Goal: Find specific page/section: Find specific page/section

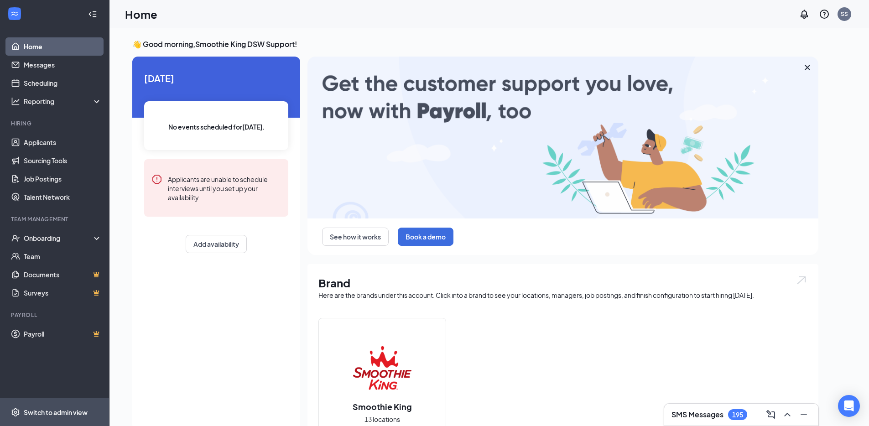
click at [89, 414] on span "Switch to admin view" at bounding box center [63, 412] width 78 height 28
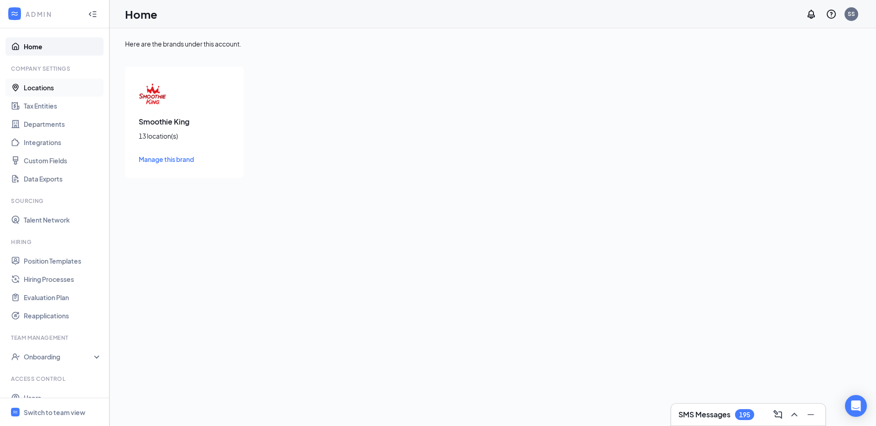
click at [44, 80] on link "Locations" at bounding box center [63, 87] width 78 height 18
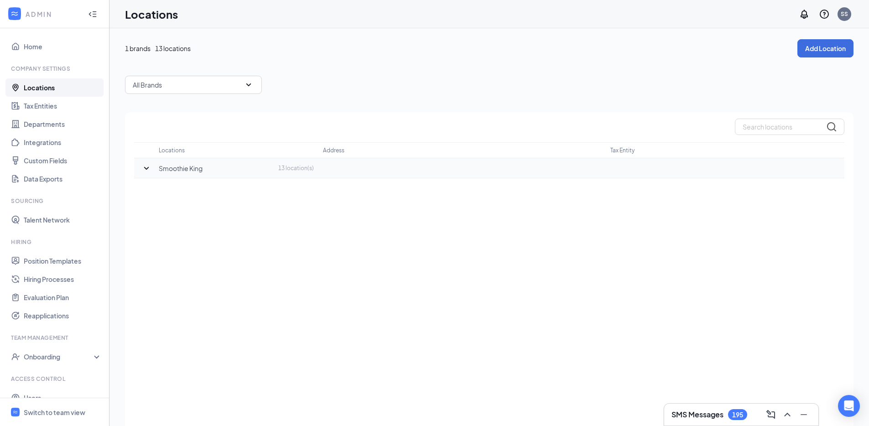
click at [151, 164] on icon "SmallChevronDown" at bounding box center [146, 168] width 11 height 11
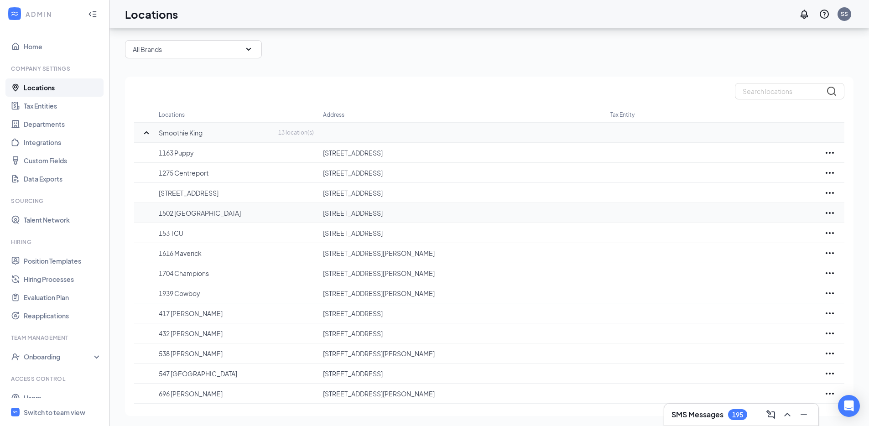
scroll to position [36, 0]
click at [213, 383] on td "696 Matlock" at bounding box center [241, 393] width 164 height 20
drag, startPoint x: 211, startPoint y: 272, endPoint x: 142, endPoint y: 277, distance: 69.0
click at [142, 277] on tr "1704 Champions 1705 N Collins St, Arlington, TX 76011, USA" at bounding box center [489, 272] width 710 height 20
copy p "1704 Champions"
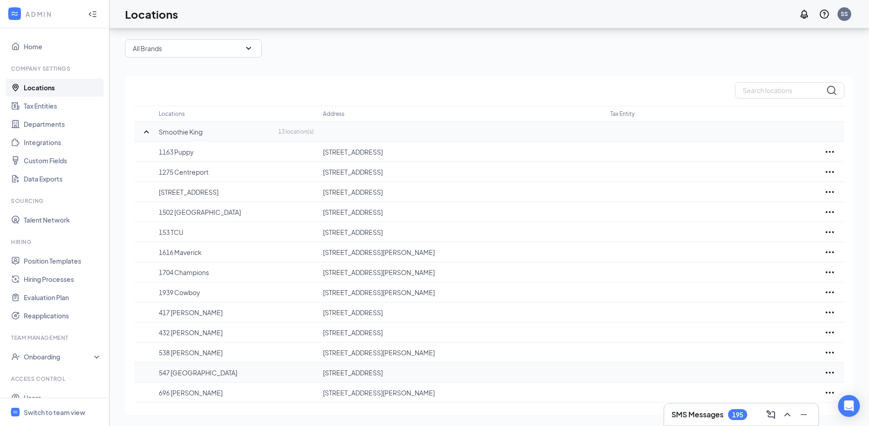
click at [195, 372] on p "547 Flower Mound" at bounding box center [236, 372] width 155 height 9
copy p "547 Flower Mound"
click at [229, 346] on td "538 Keller" at bounding box center [241, 353] width 164 height 20
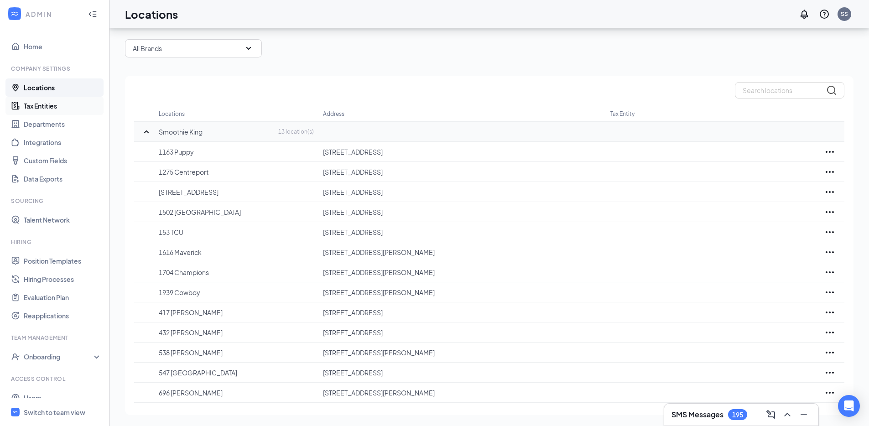
click at [62, 109] on link "Tax Entities" at bounding box center [63, 106] width 78 height 18
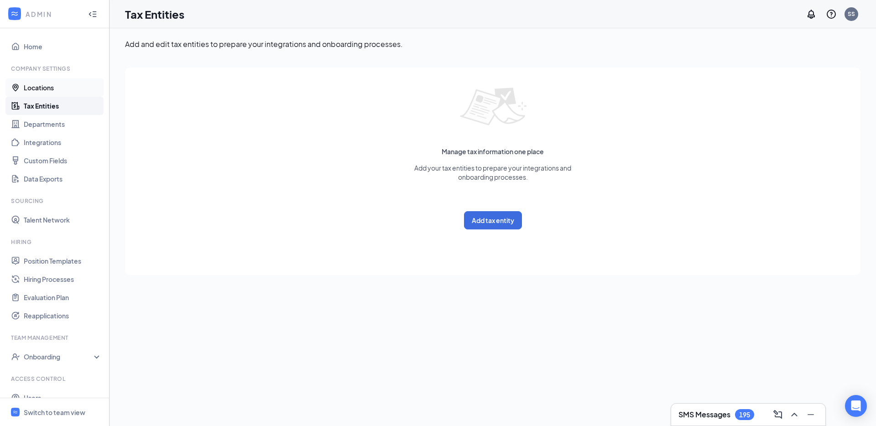
click at [67, 92] on link "Locations" at bounding box center [63, 87] width 78 height 18
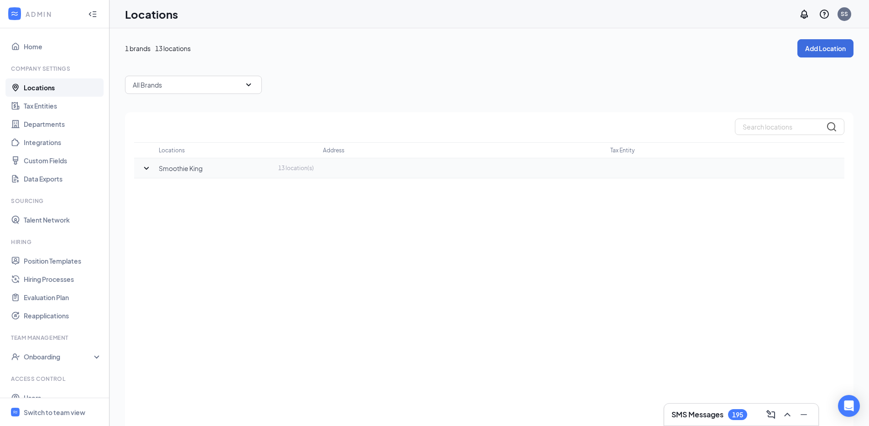
drag, startPoint x: 146, startPoint y: 169, endPoint x: 150, endPoint y: 173, distance: 5.2
click at [147, 169] on icon "SmallChevronDown" at bounding box center [146, 168] width 11 height 11
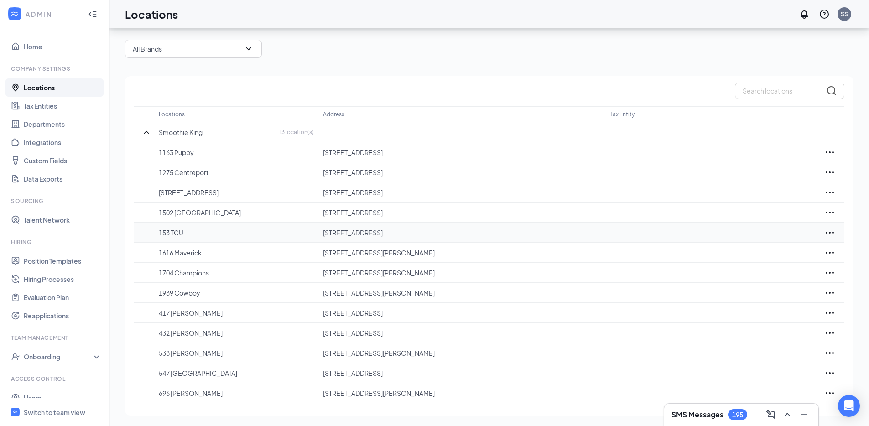
scroll to position [36, 0]
click at [180, 292] on p "1939 Cowboy" at bounding box center [236, 292] width 155 height 9
copy p "1939 Cowboy"
